Goal: Check status: Verify the current state of an ongoing process or item

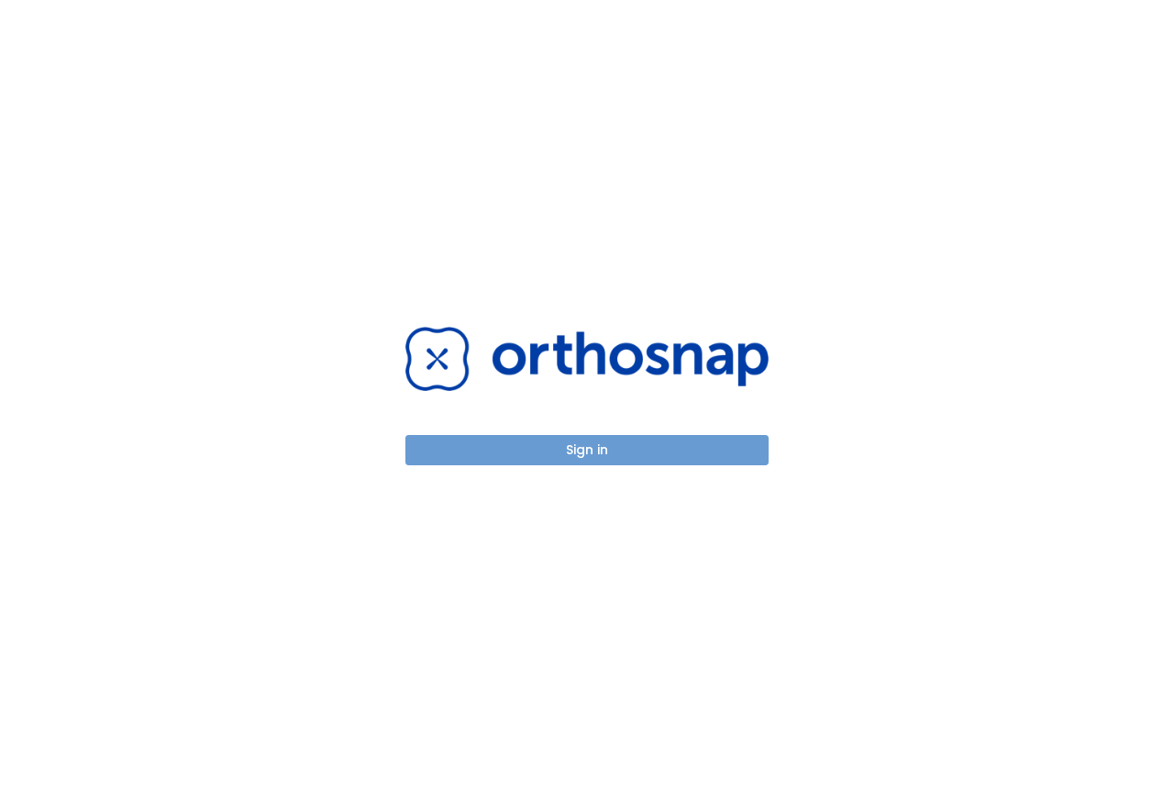
click at [607, 451] on button "Sign in" at bounding box center [586, 450] width 363 height 30
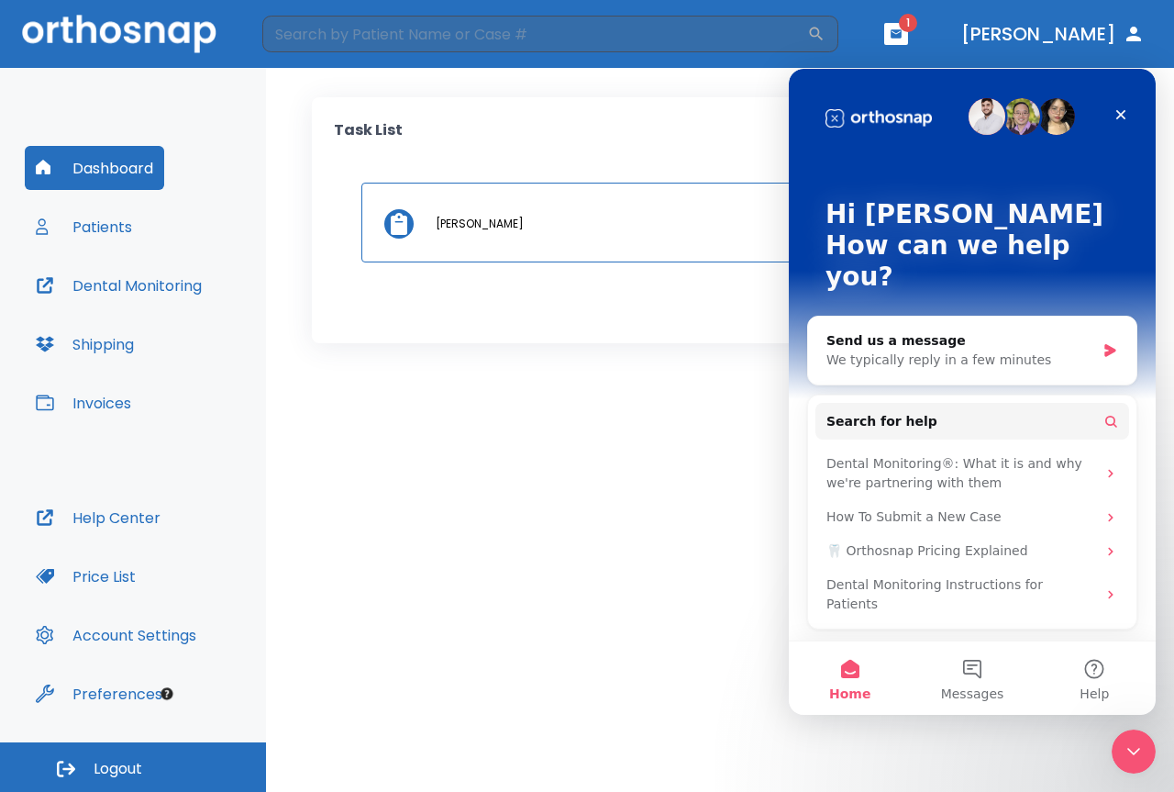
click at [122, 279] on button "Dental Monitoring" at bounding box center [119, 285] width 188 height 44
click at [1120, 104] on div "Close" at bounding box center [1120, 114] width 33 height 33
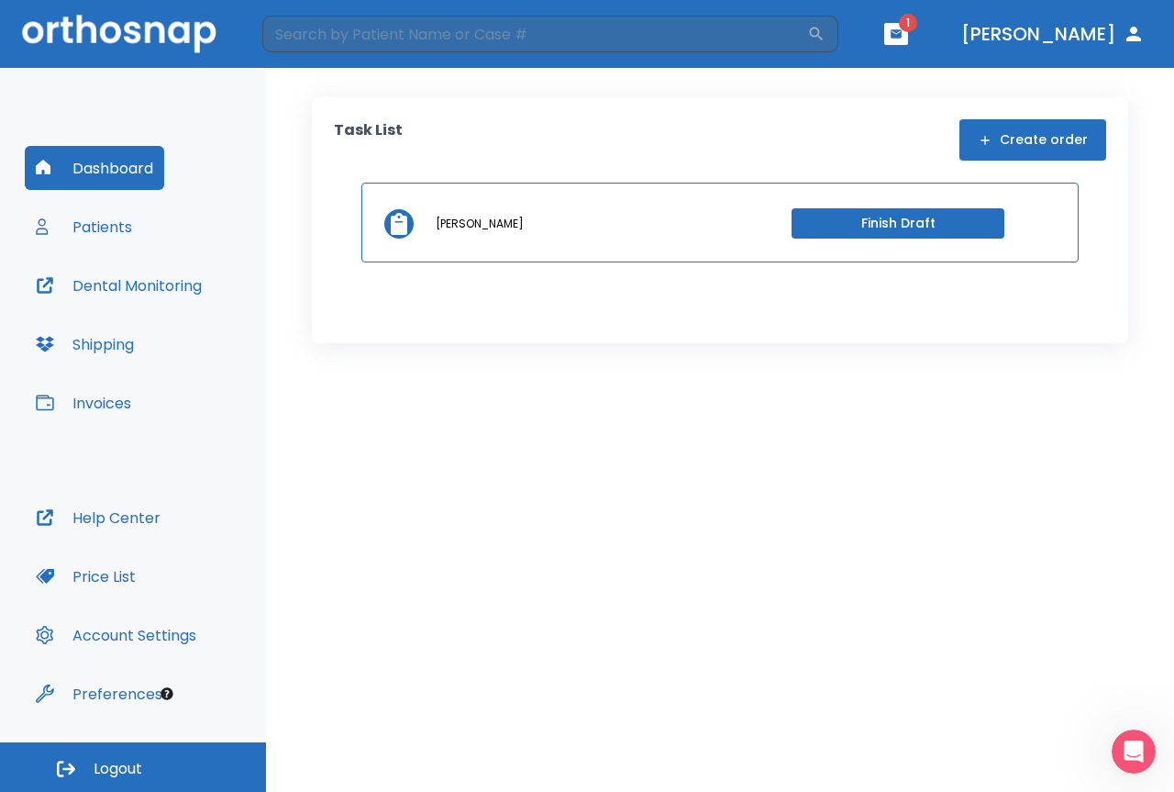
click at [903, 28] on icon "button" at bounding box center [896, 34] width 13 height 13
click at [872, 84] on li "[PERSON_NAME] 1" at bounding box center [873, 77] width 195 height 37
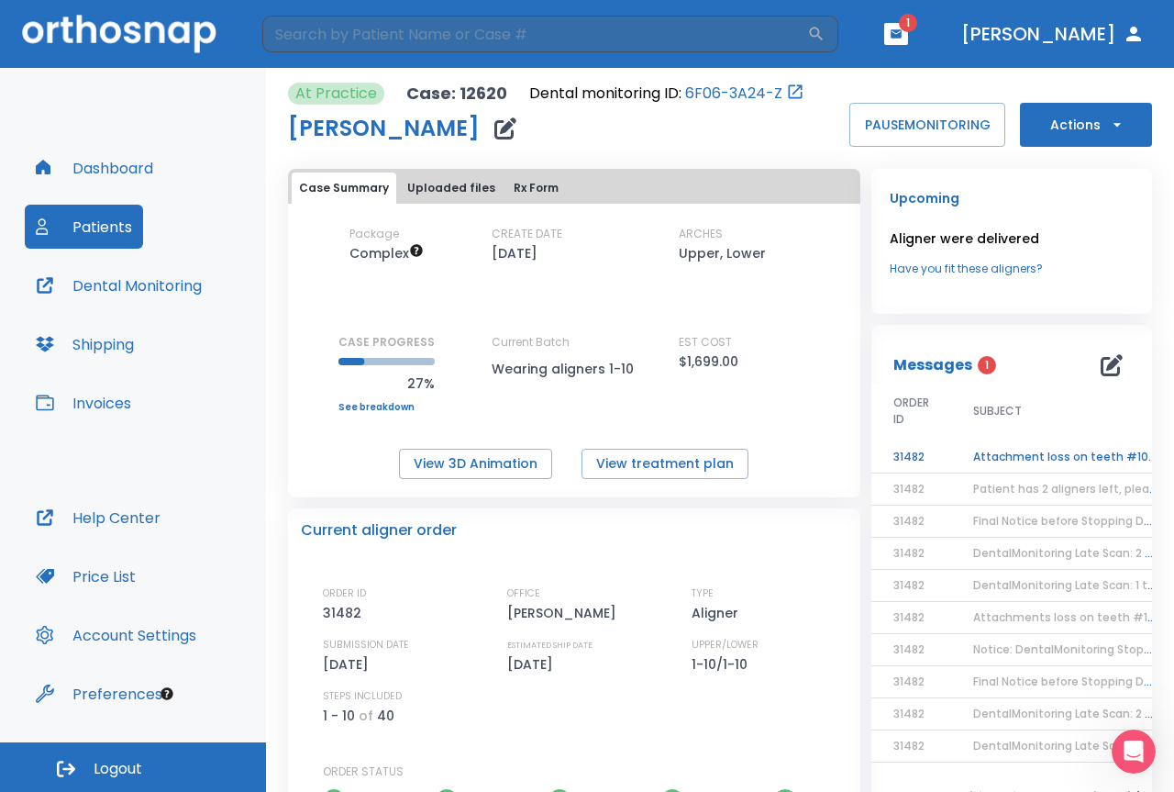
click at [1070, 454] on td "Attachment loss on teeth #10, #13, & #25" at bounding box center [1065, 457] width 229 height 32
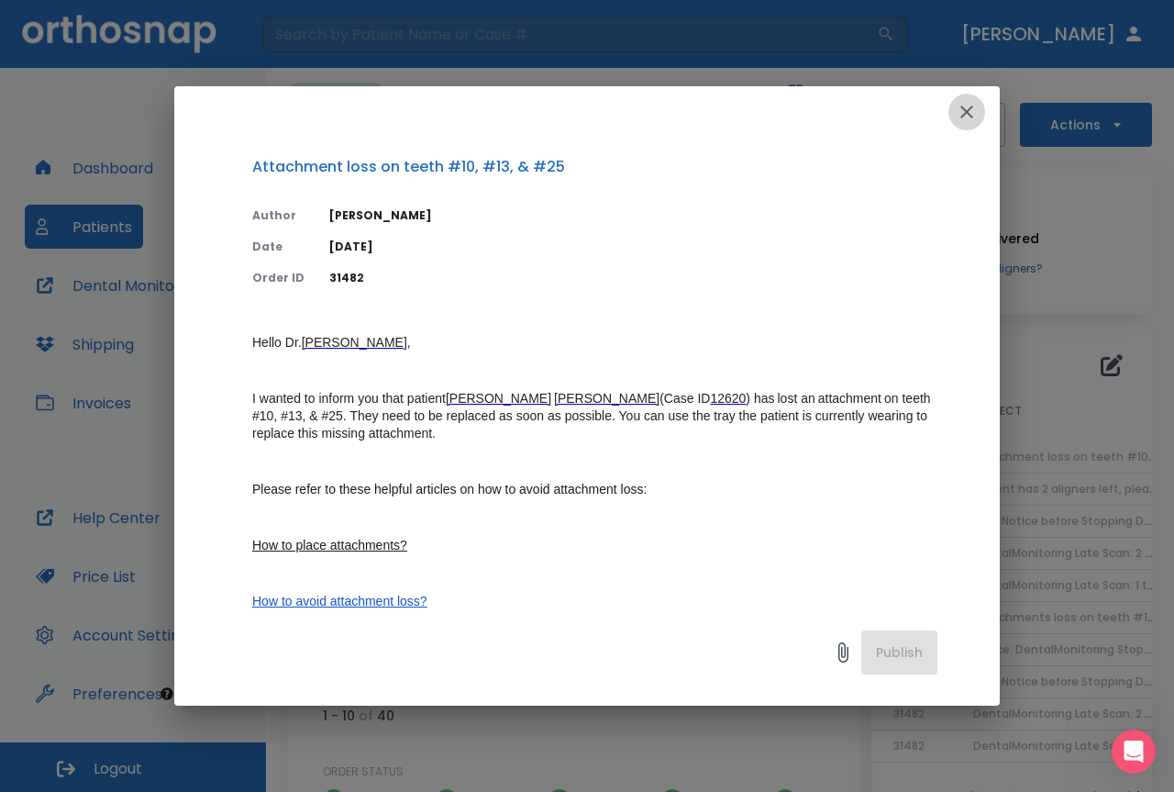
click at [968, 116] on icon "button" at bounding box center [967, 112] width 22 height 22
